Goal: Find specific page/section: Find specific page/section

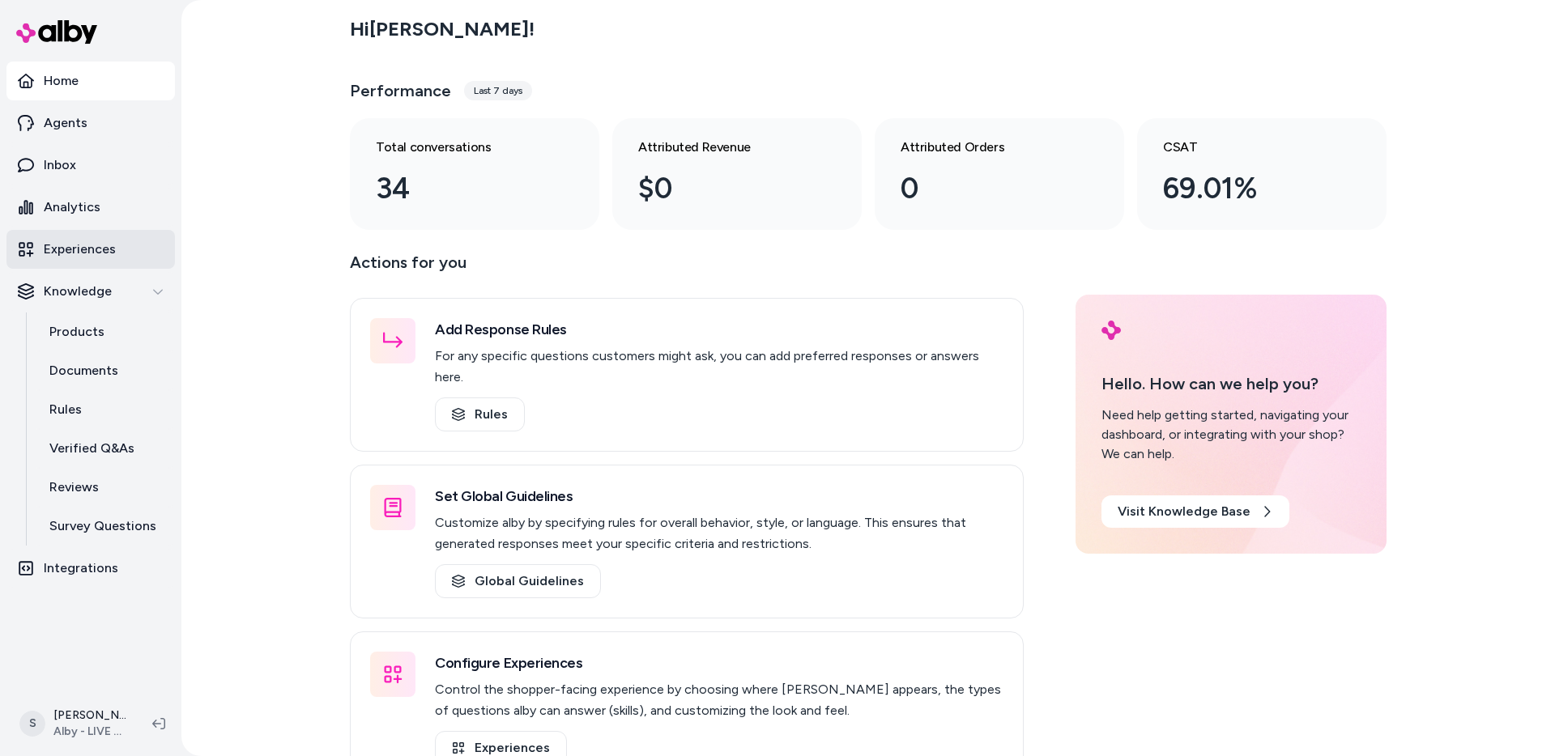
click at [71, 249] on p "Experiences" at bounding box center [80, 249] width 72 height 19
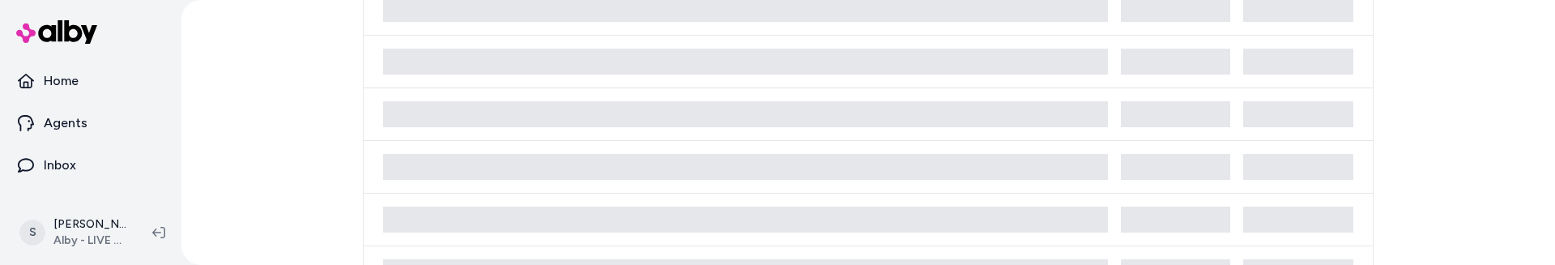
scroll to position [585, 0]
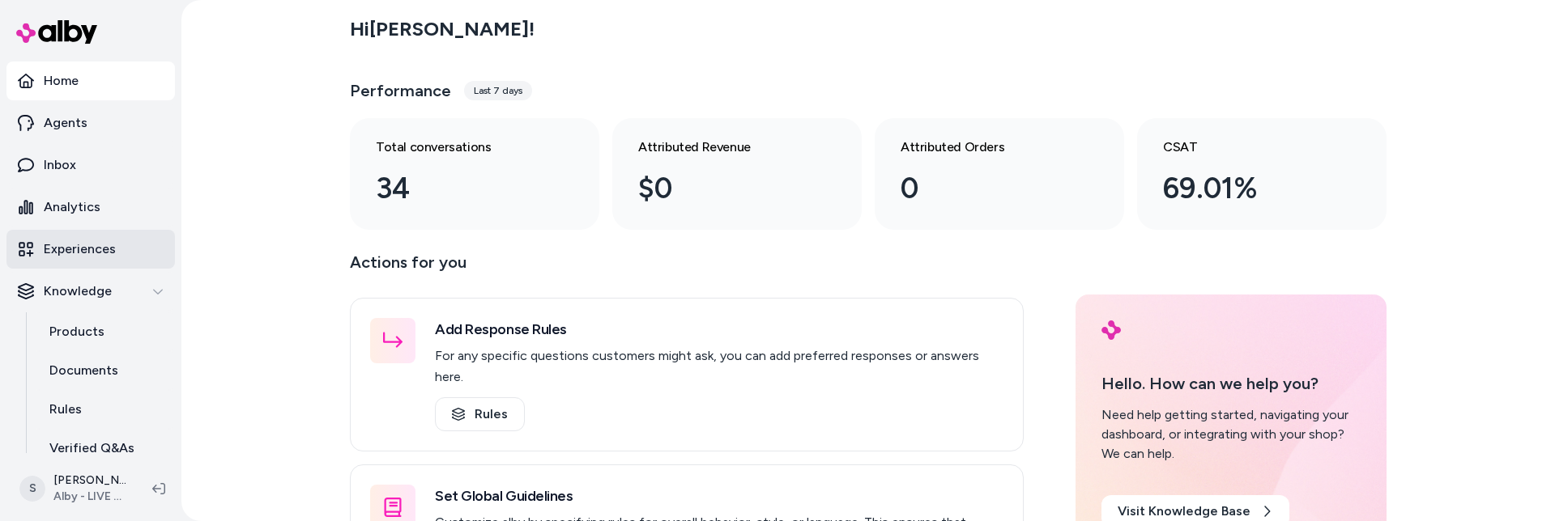
click at [84, 246] on p "Experiences" at bounding box center [80, 249] width 72 height 19
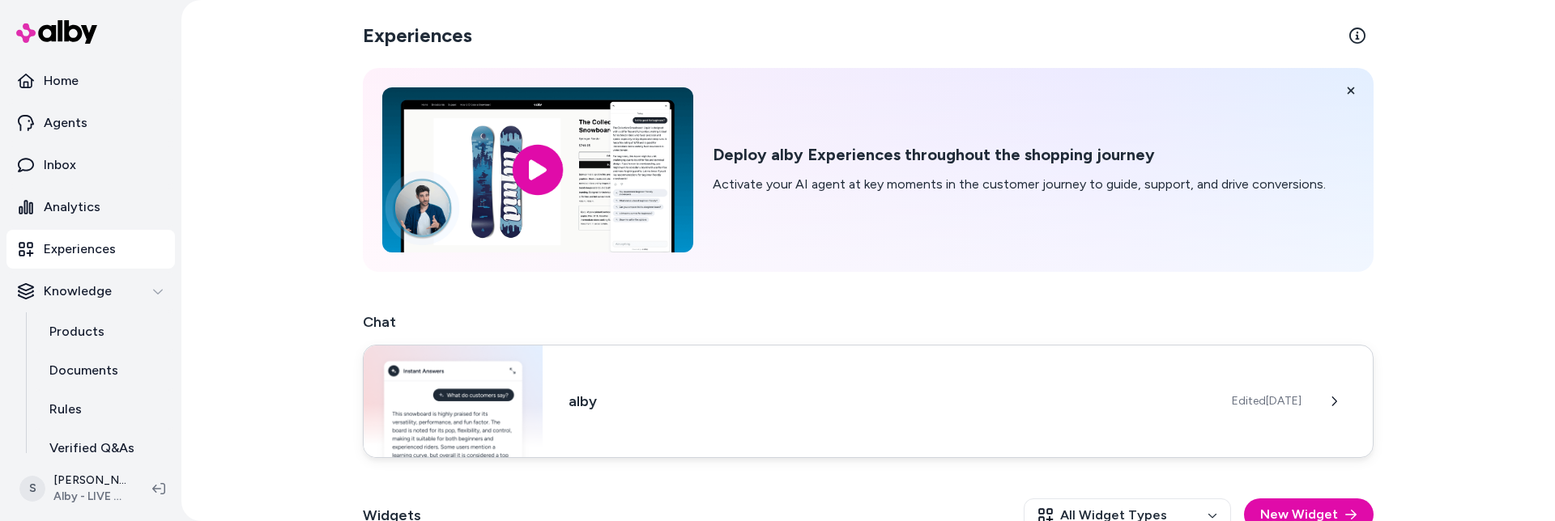
click at [793, 391] on h3 "alby" at bounding box center [886, 401] width 637 height 23
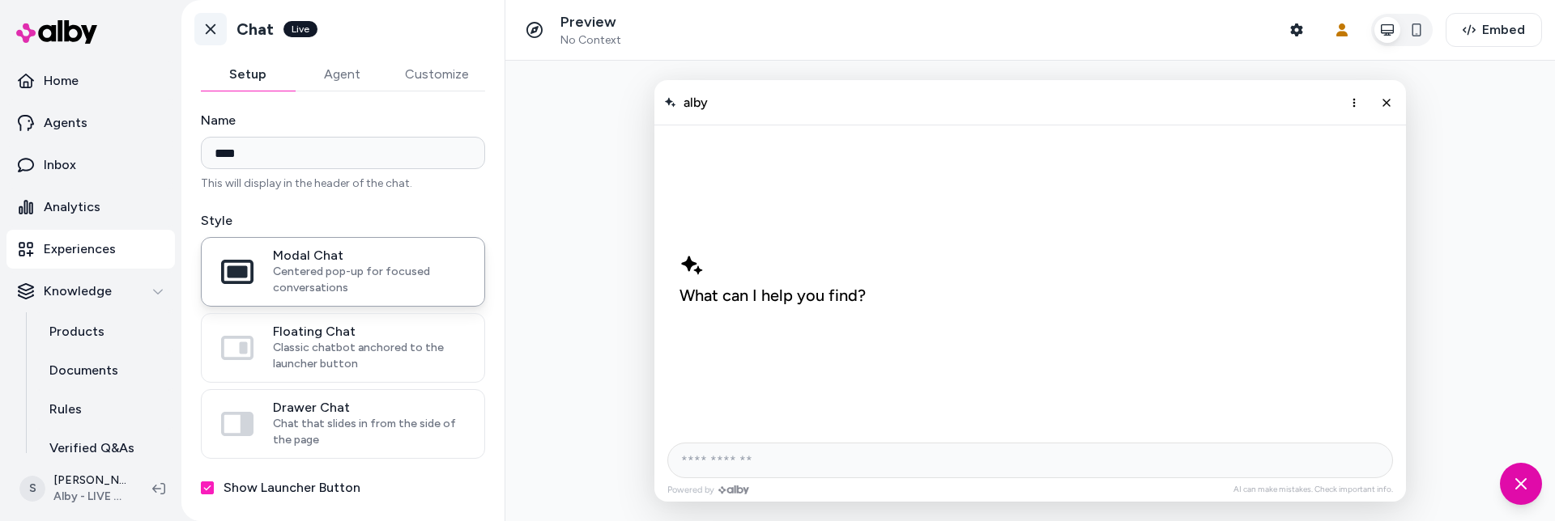
click at [215, 24] on icon at bounding box center [211, 29] width 10 height 11
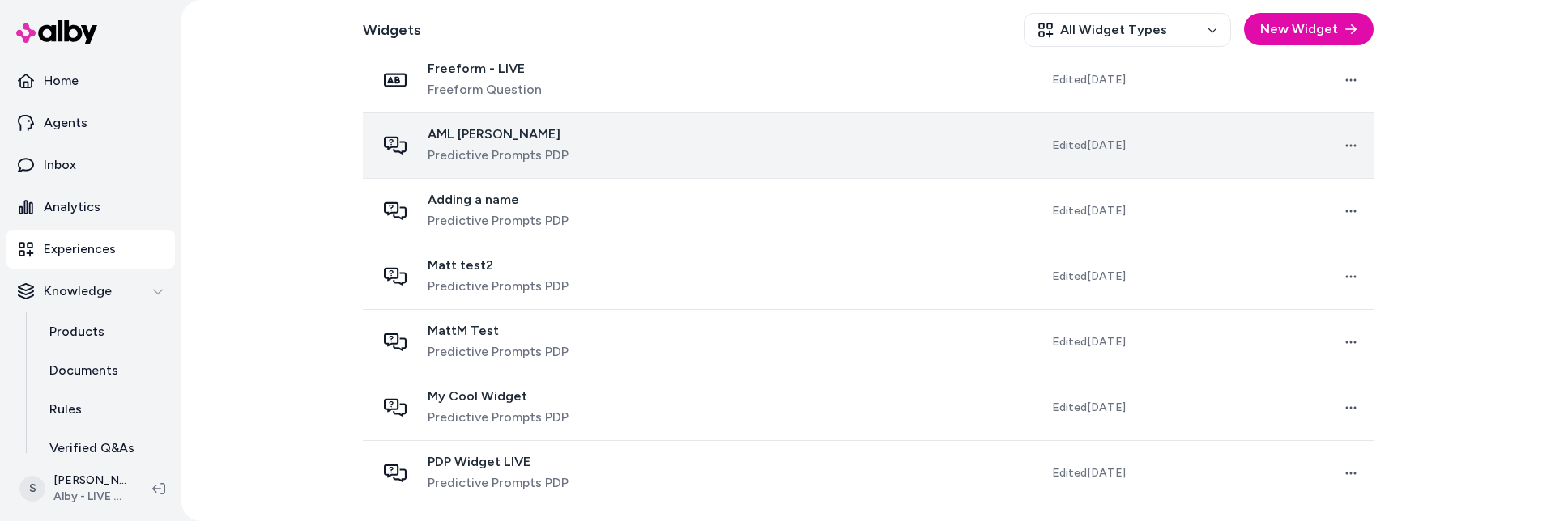
scroll to position [500, 0]
click at [712, 147] on td at bounding box center [829, 143] width 235 height 66
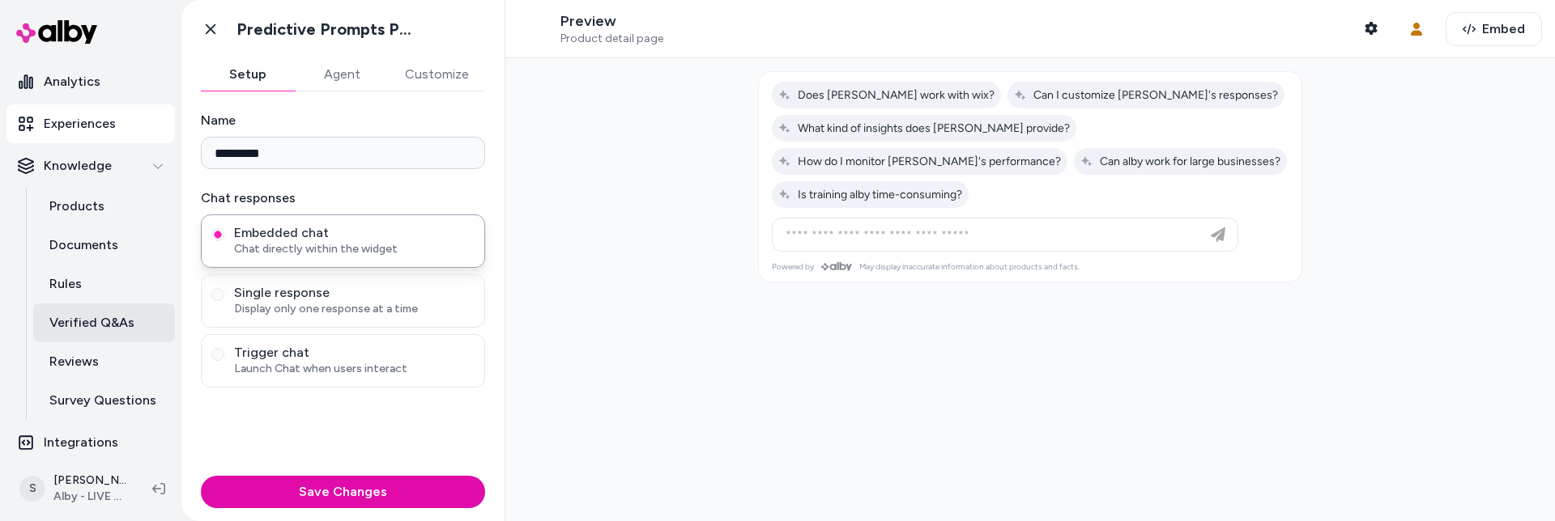
scroll to position [134, 0]
